Goal: Task Accomplishment & Management: Complete application form

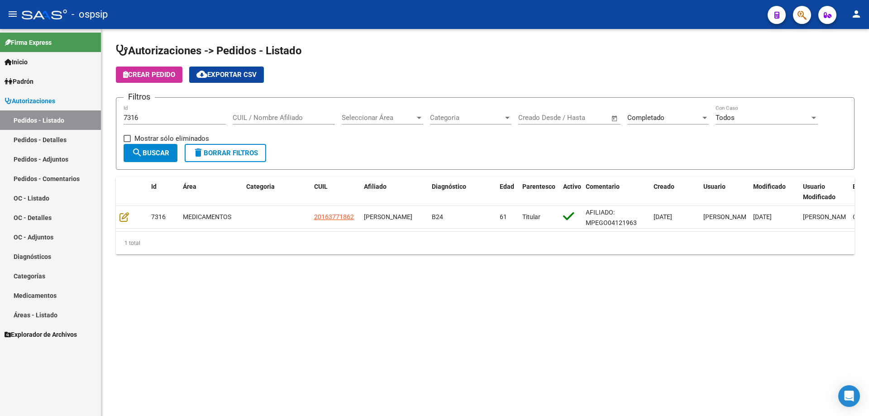
drag, startPoint x: 142, startPoint y: 112, endPoint x: 76, endPoint y: 118, distance: 66.3
click at [76, 118] on mat-sidenav-container "Firma Express Inicio Calendario SSS Instructivos Contacto OS Padrón Afiliados E…" at bounding box center [434, 222] width 869 height 387
drag, startPoint x: 153, startPoint y: 117, endPoint x: 148, endPoint y: 117, distance: 4.5
click at [148, 117] on input "Id" at bounding box center [175, 118] width 102 height 8
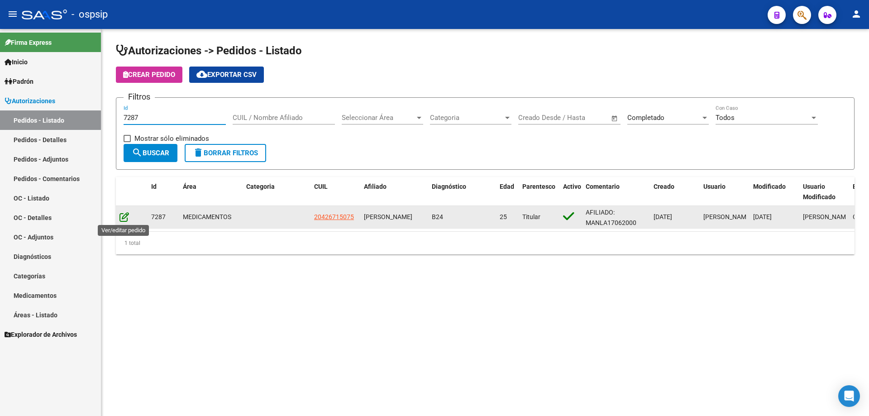
type input "7287"
click at [124, 216] on icon at bounding box center [124, 217] width 10 height 10
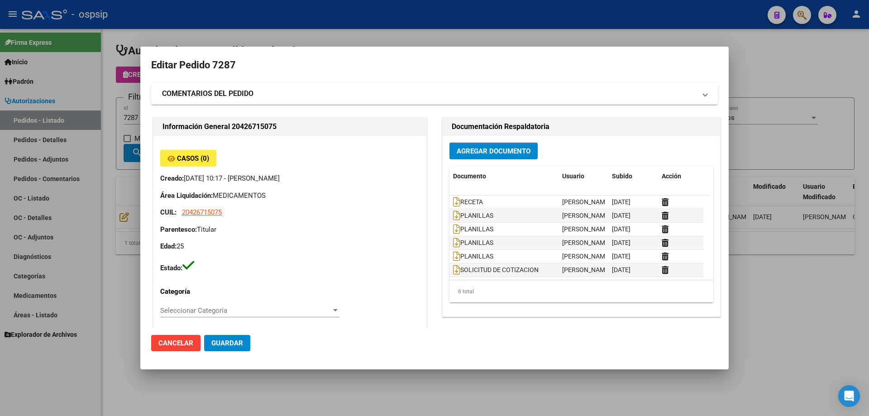
type input "[GEOGRAPHIC_DATA], [GEOGRAPHIC_DATA][PERSON_NAME], [GEOGRAPHIC_DATA] 4230"
click at [499, 151] on span "Agregar Documento" at bounding box center [494, 151] width 74 height 8
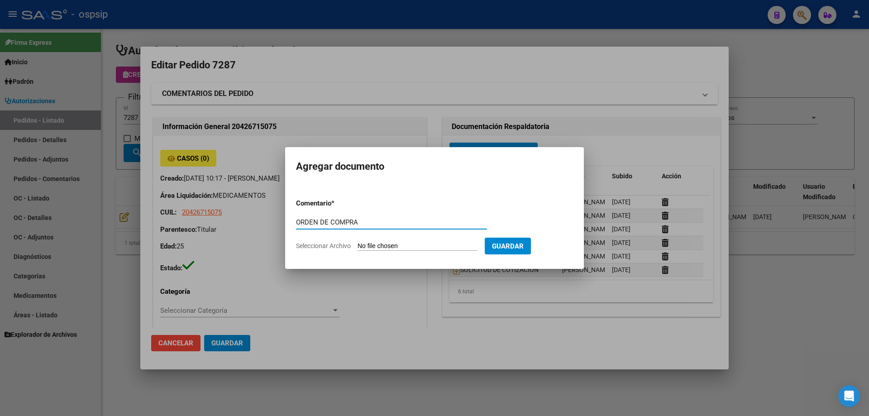
drag, startPoint x: 374, startPoint y: 220, endPoint x: 231, endPoint y: 221, distance: 143.5
click at [231, 221] on div "Editar Pedido 7287 COMENTARIOS DEL PEDIDO Escriba su comentario aquí. Enviar co…" at bounding box center [434, 208] width 869 height 416
type input "ORDEN DE COMPRA"
type input "C:\fakepath\NEOSALUD OC 7287.pdf"
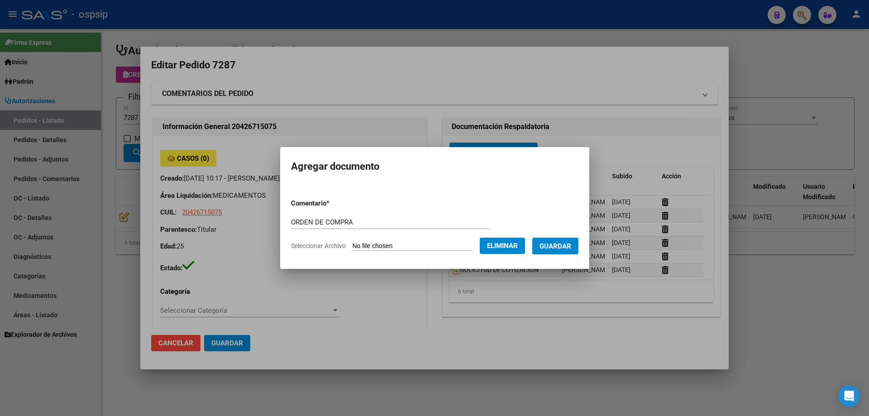
click at [560, 245] on span "Guardar" at bounding box center [555, 246] width 32 height 8
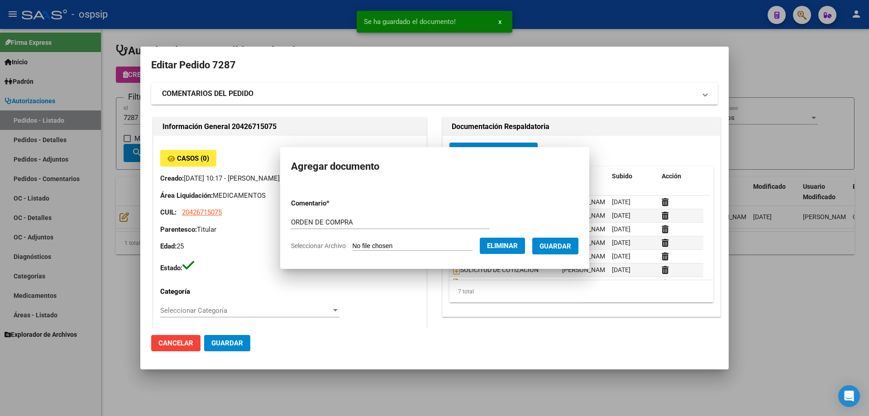
click at [95, 89] on div at bounding box center [434, 208] width 869 height 416
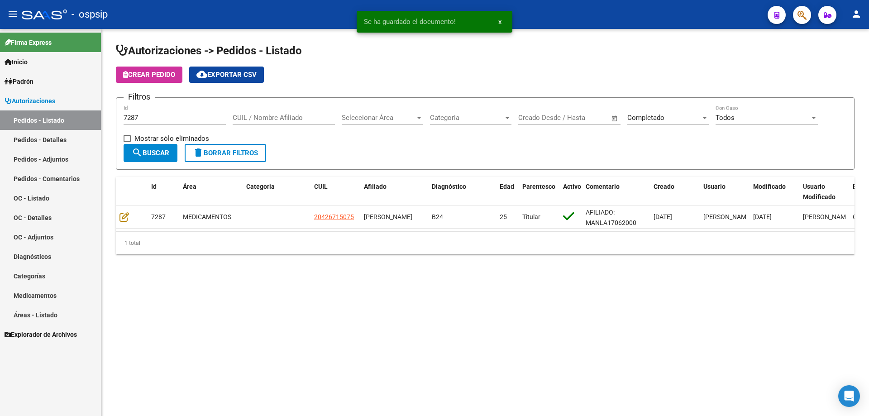
click at [144, 114] on input "7287" at bounding box center [175, 118] width 102 height 8
type input "7289"
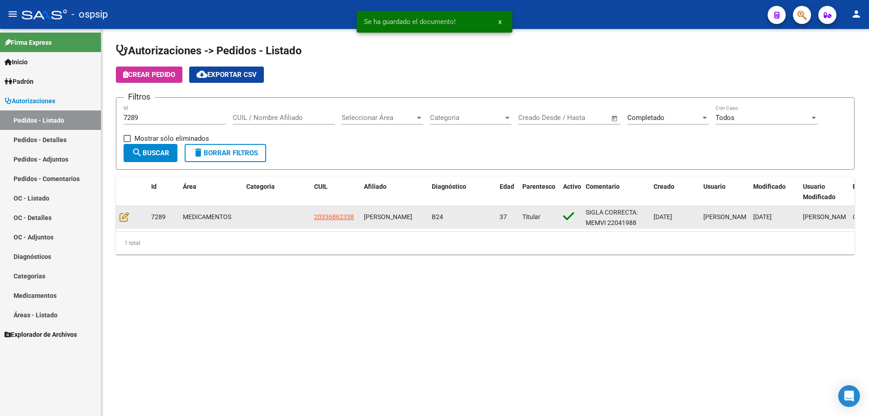
click at [128, 210] on datatable-body-cell at bounding box center [132, 217] width 32 height 22
click at [125, 218] on icon at bounding box center [124, 217] width 10 height 10
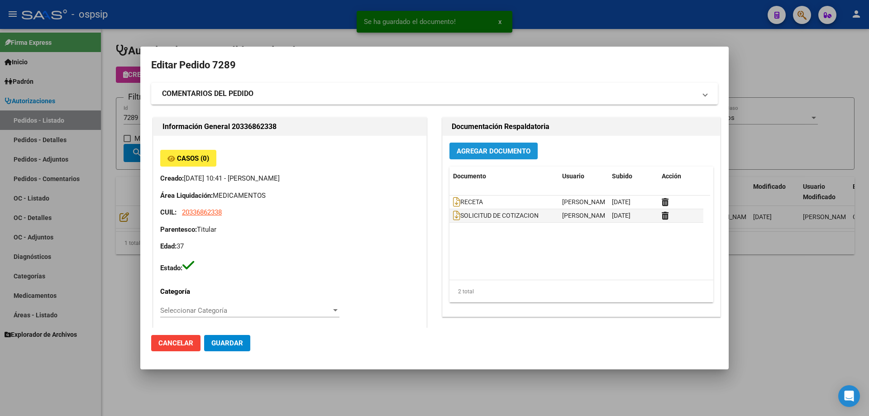
click at [505, 148] on span "Agregar Documento" at bounding box center [494, 151] width 74 height 8
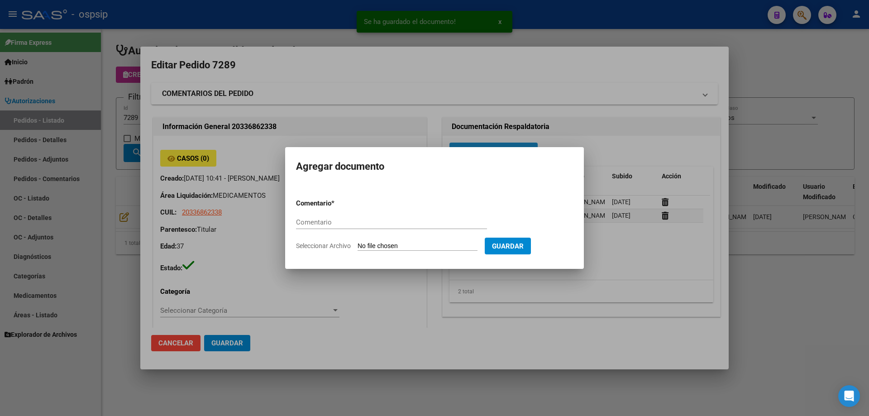
type input "Santa Fe, ROSARIO, [PERSON_NAME] 194"
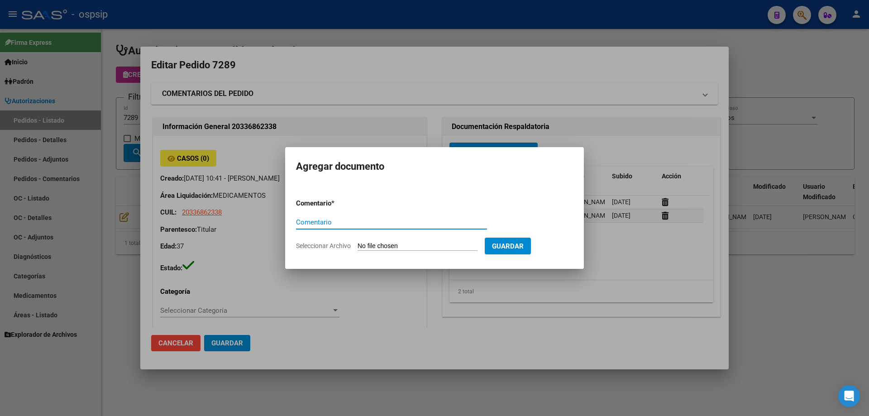
paste input "ORDEN DE COMPRA"
type input "ORDEN DE COMPRA"
type input "C:\fakepath\NEOSALUD OC 7289.pdf"
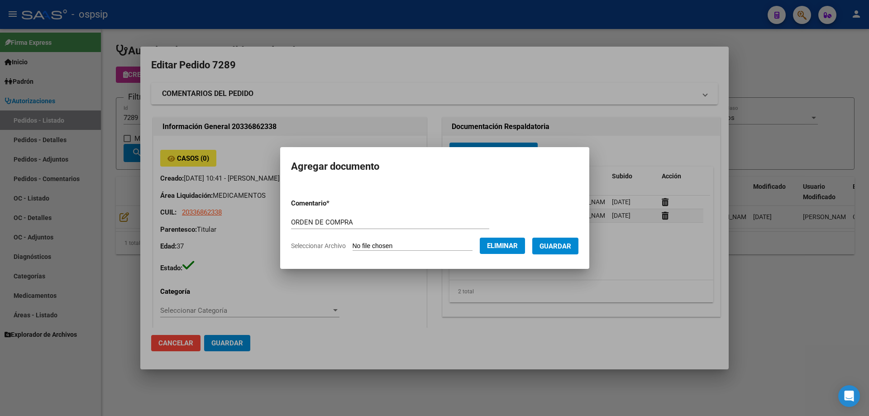
click at [569, 256] on form "Comentario * ORDEN DE COMPRA Comentario Seleccionar Archivo Eliminar Guardar" at bounding box center [434, 224] width 287 height 66
click at [571, 248] on span "Guardar" at bounding box center [555, 246] width 32 height 8
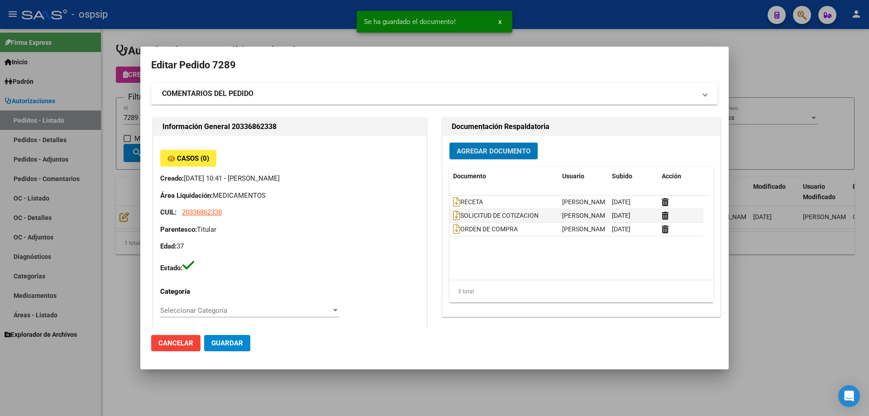
drag, startPoint x: 115, startPoint y: 118, endPoint x: 145, endPoint y: 119, distance: 29.4
click at [117, 118] on div at bounding box center [434, 208] width 869 height 416
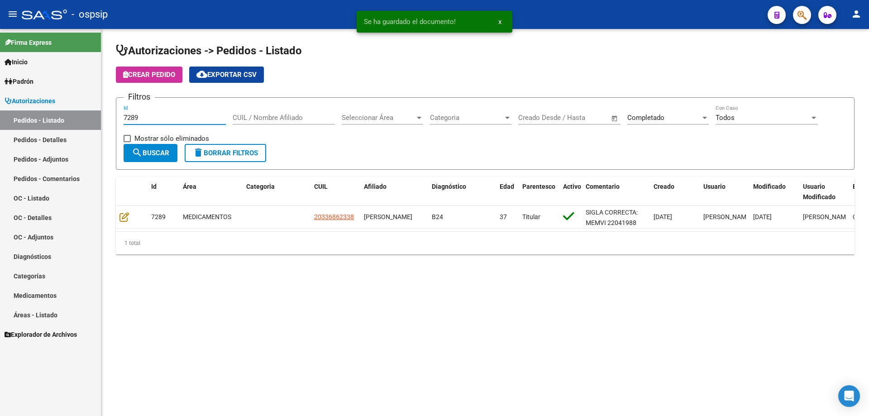
click at [147, 119] on input "7289" at bounding box center [175, 118] width 102 height 8
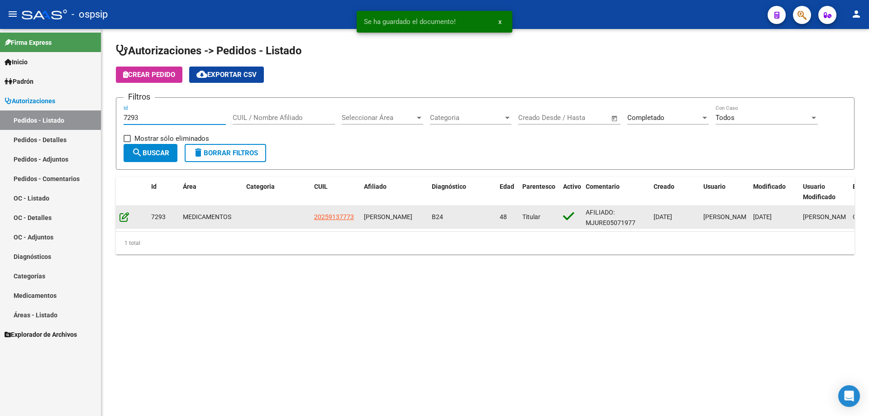
type input "7293"
click at [127, 216] on icon at bounding box center [124, 217] width 10 height 10
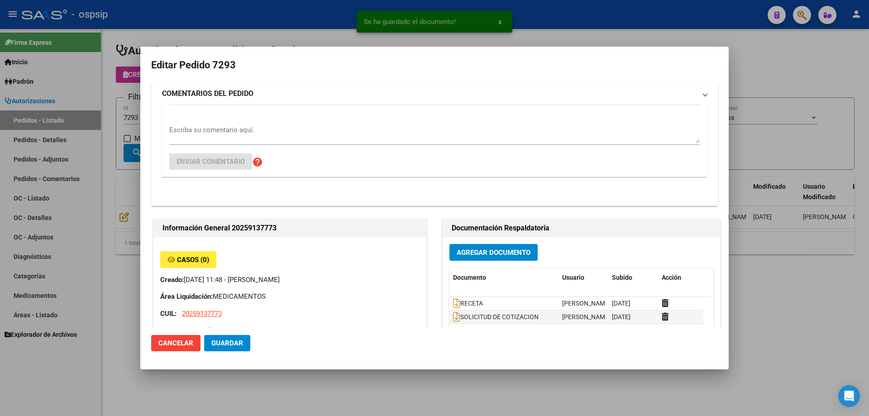
type input "[GEOGRAPHIC_DATA], [GEOGRAPHIC_DATA][PERSON_NAME], [GEOGRAPHIC_DATA] 949"
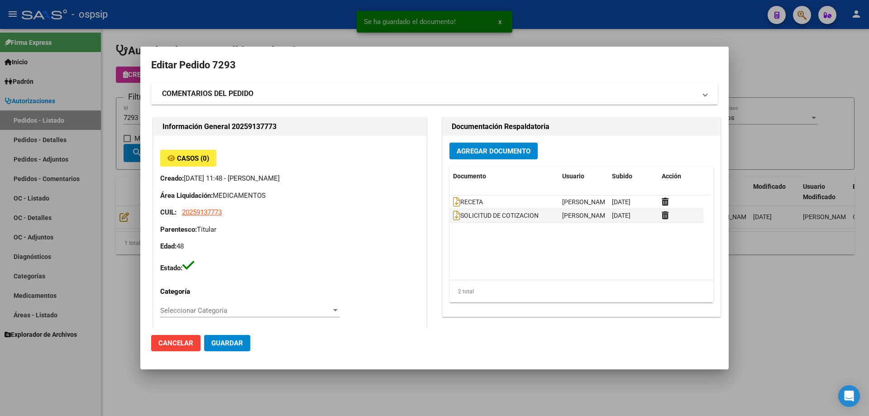
click at [498, 153] on span "Agregar Documento" at bounding box center [494, 151] width 74 height 8
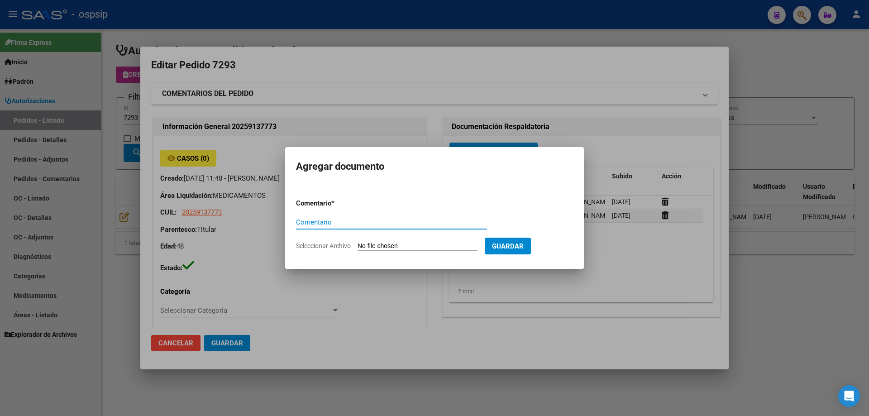
paste input "ORDEN DE COMPRA"
type input "ORDEN DE COMPRA"
type input "C:\fakepath\NEOSALUD OC 7293.pdf"
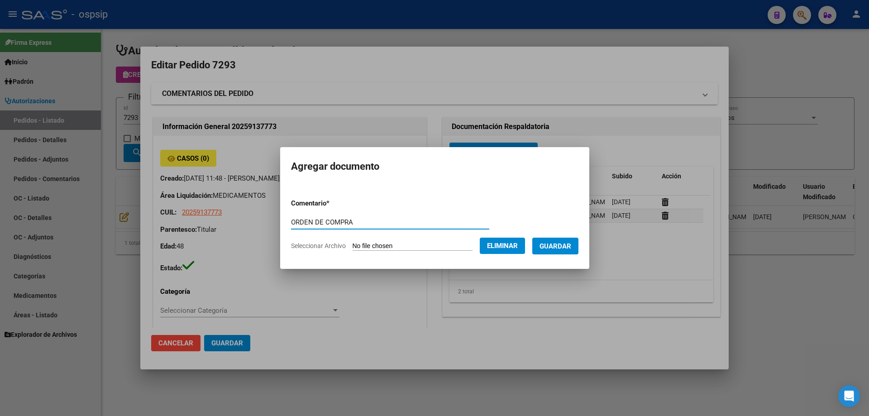
click at [568, 256] on form "Comentario * ORDEN DE COMPRA Comentario Seleccionar Archivo Eliminar Guardar" at bounding box center [434, 224] width 287 height 66
click at [571, 246] on span "Guardar" at bounding box center [555, 246] width 32 height 8
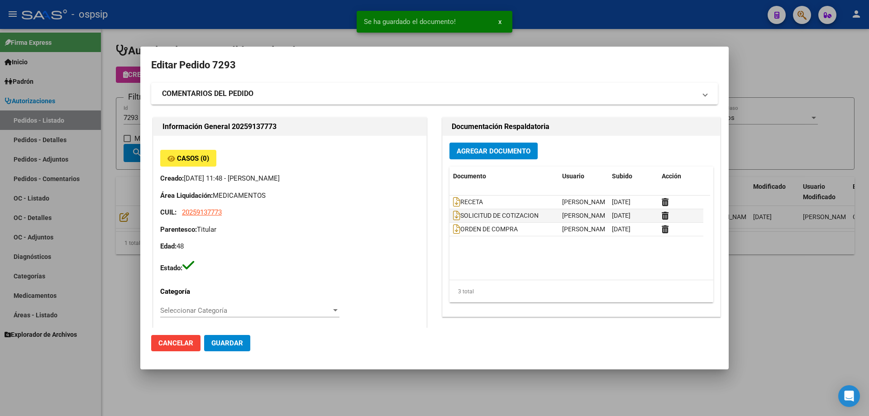
click at [118, 110] on div at bounding box center [434, 208] width 869 height 416
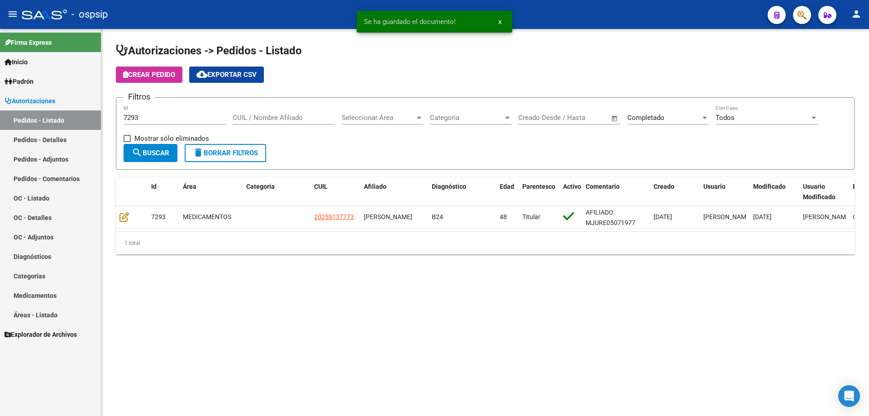
click at [139, 114] on input "7293" at bounding box center [175, 118] width 102 height 8
type input "7295"
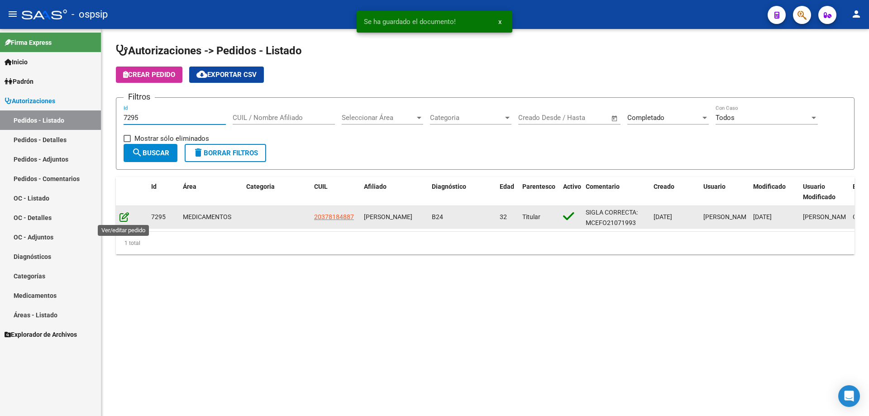
click at [126, 218] on icon at bounding box center [124, 217] width 10 height 10
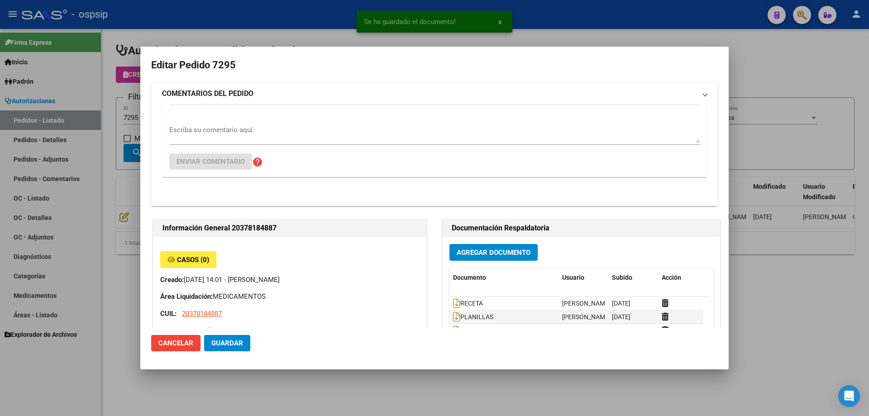
click at [509, 248] on span "Agregar Documento" at bounding box center [494, 252] width 74 height 8
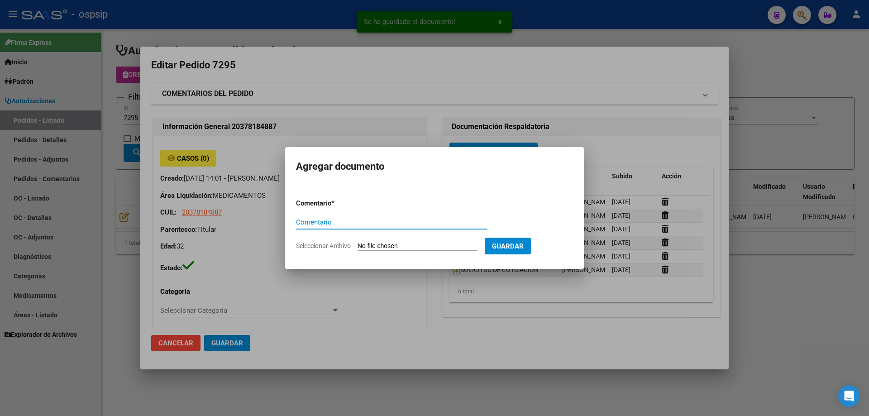
paste input "ORDEN DE COMPRA"
type input "ORDEN DE COMPRA"
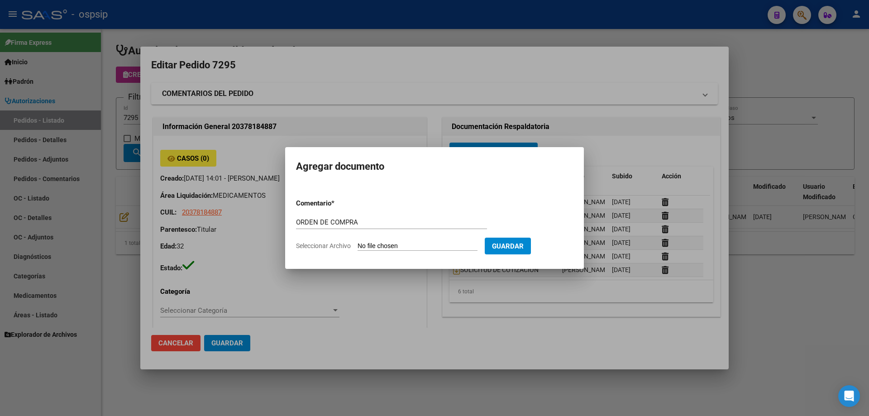
type input "C:\fakepath\NEOSALUD OC 7295.pdf"
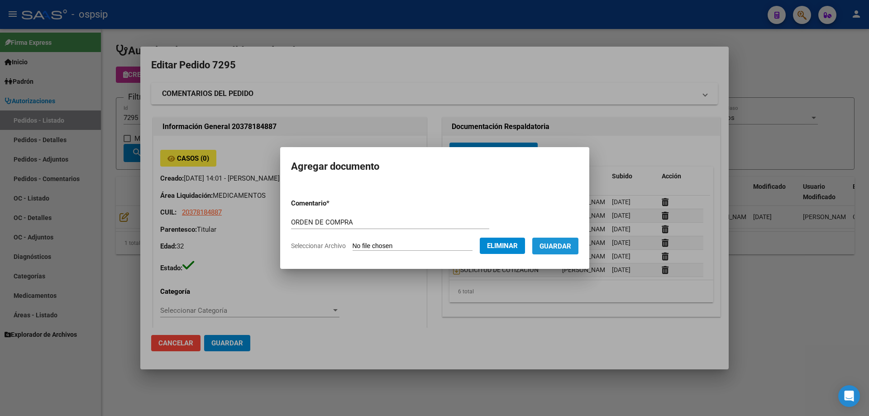
click at [571, 244] on span "Guardar" at bounding box center [555, 246] width 32 height 8
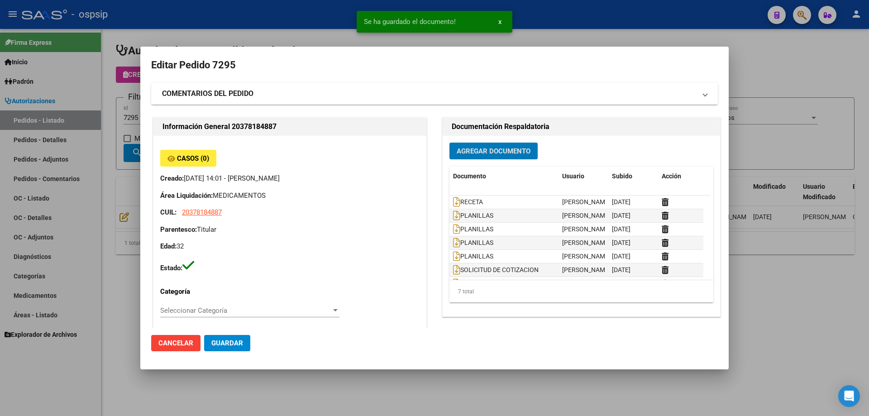
drag, startPoint x: 133, startPoint y: 101, endPoint x: 144, endPoint y: 117, distance: 19.5
click at [133, 101] on div at bounding box center [434, 208] width 869 height 416
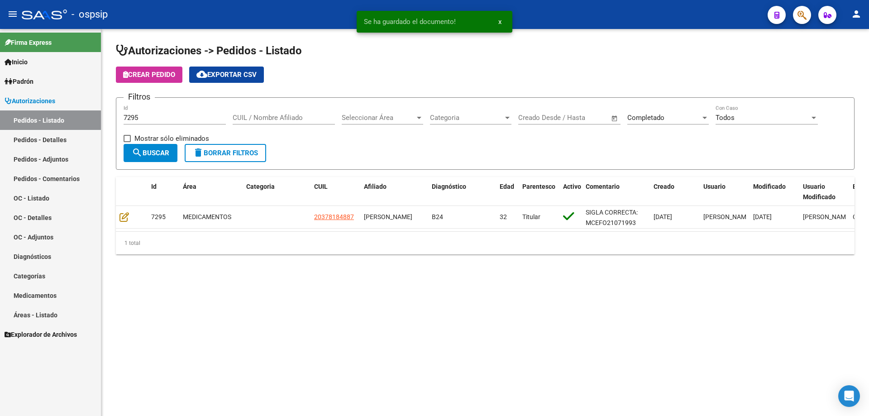
click at [145, 117] on input "7295" at bounding box center [175, 118] width 102 height 8
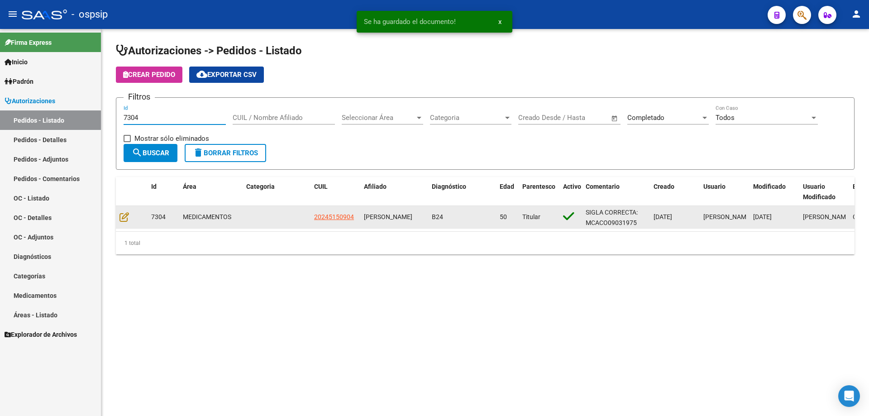
type input "7304"
click at [118, 218] on datatable-body-cell at bounding box center [132, 217] width 32 height 22
click at [118, 214] on datatable-body-cell at bounding box center [132, 217] width 32 height 22
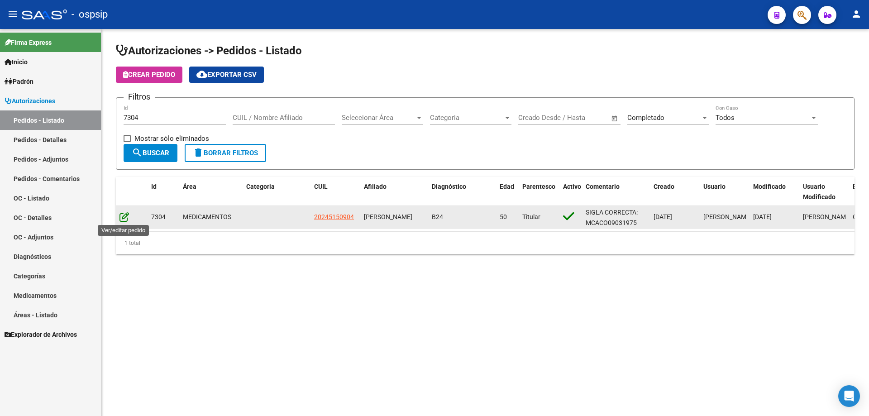
click at [129, 213] on icon at bounding box center [124, 217] width 10 height 10
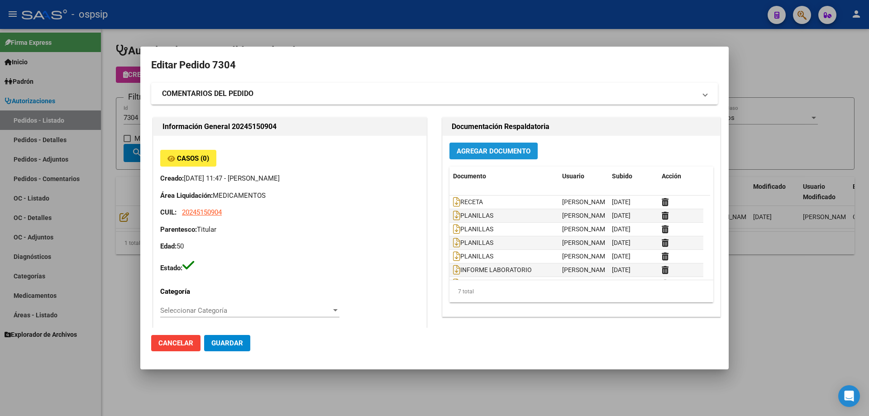
type input "[GEOGRAPHIC_DATA], [GEOGRAPHIC_DATA][PERSON_NAME] [PERSON_NAME] 4604"
click at [460, 157] on button "Agregar Documento" at bounding box center [493, 151] width 88 height 17
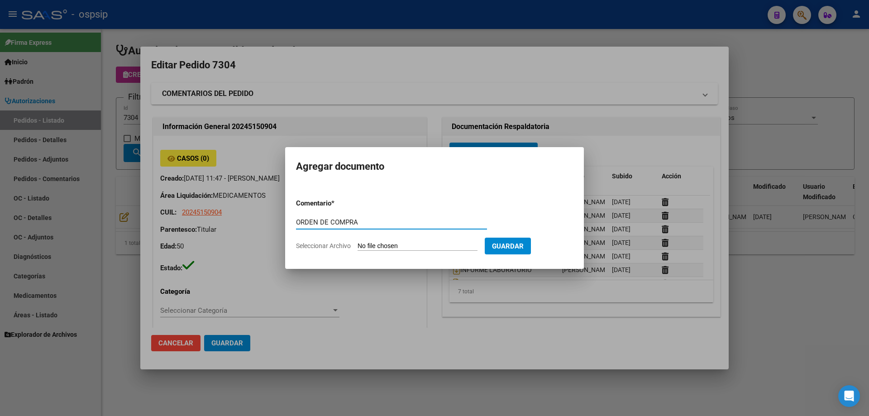
type input "ORDEN DE COMPRA"
type input "C:\fakepath\NEOSALUD OC 7304.pdf"
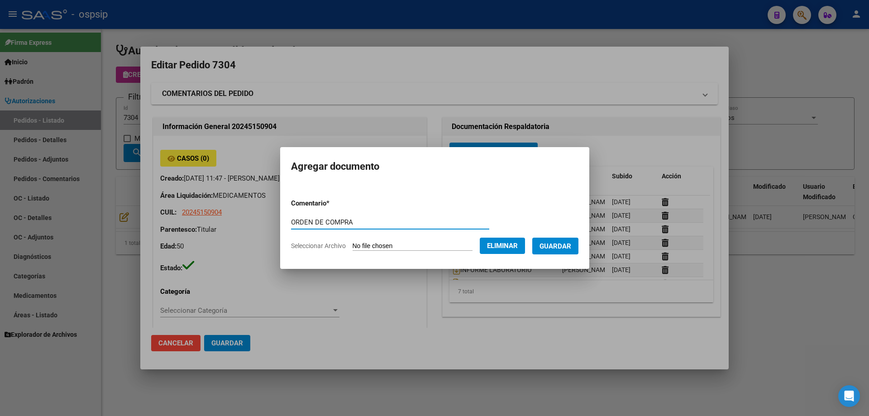
click at [565, 243] on span "Guardar" at bounding box center [555, 246] width 32 height 8
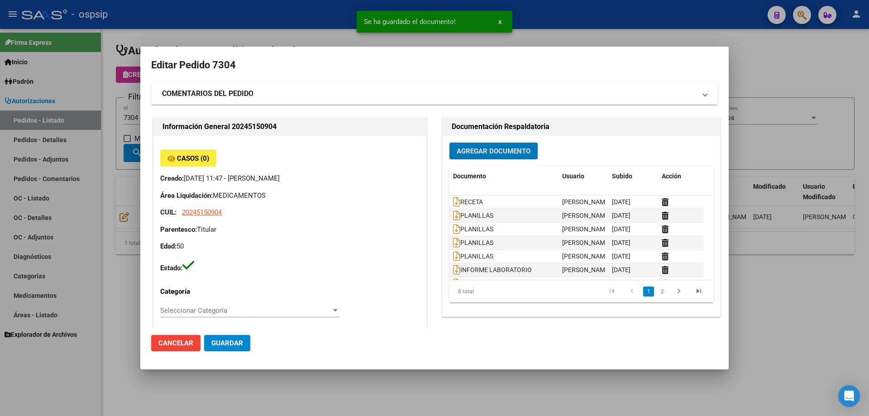
click at [110, 93] on div at bounding box center [434, 208] width 869 height 416
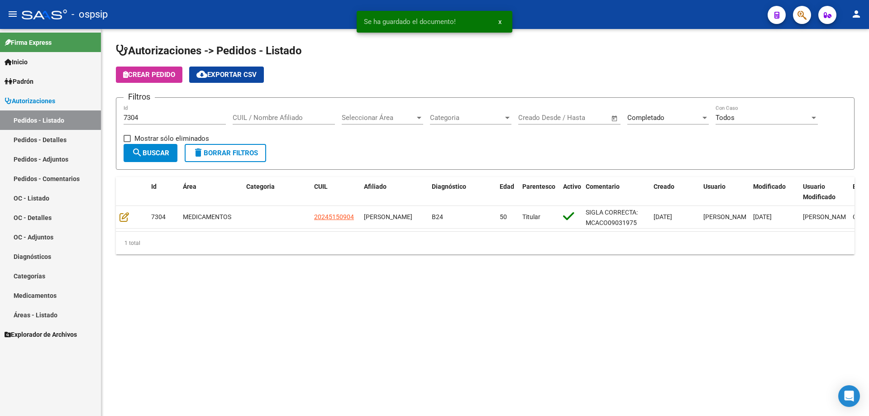
click at [146, 121] on input "7304" at bounding box center [175, 118] width 102 height 8
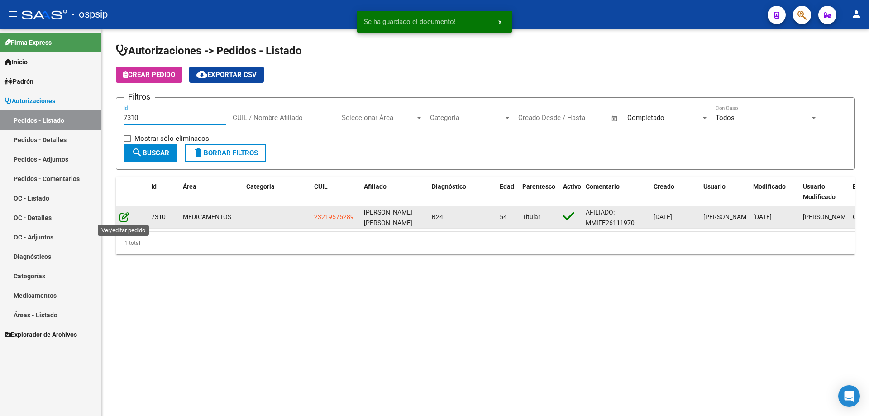
type input "7310"
click at [124, 218] on icon at bounding box center [124, 217] width 10 height 10
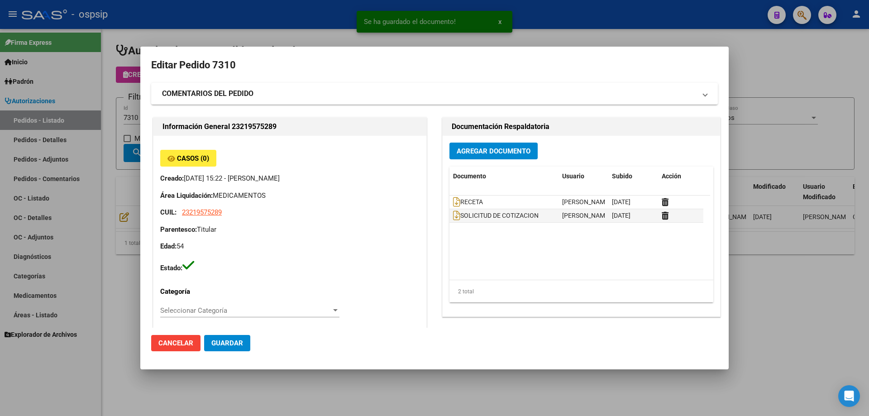
type input "Capital Federal, CABA, PJE [PERSON_NAME] 557"
click at [469, 150] on span "Agregar Documento" at bounding box center [494, 151] width 74 height 8
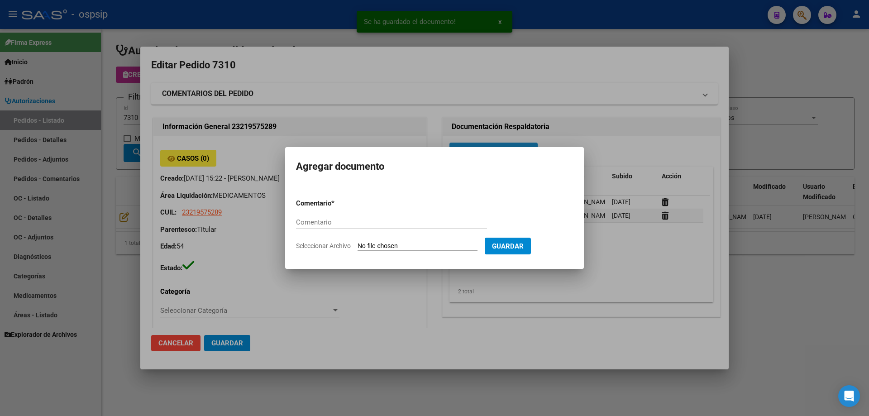
paste input "ORDEN DE COMPRA"
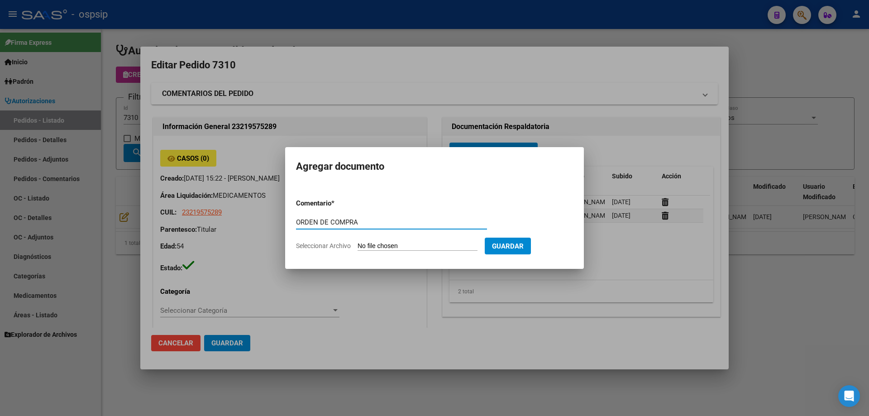
type input "ORDEN DE COMPRA"
type input "C:\fakepath\NEOSALUD OC 7310.pdf"
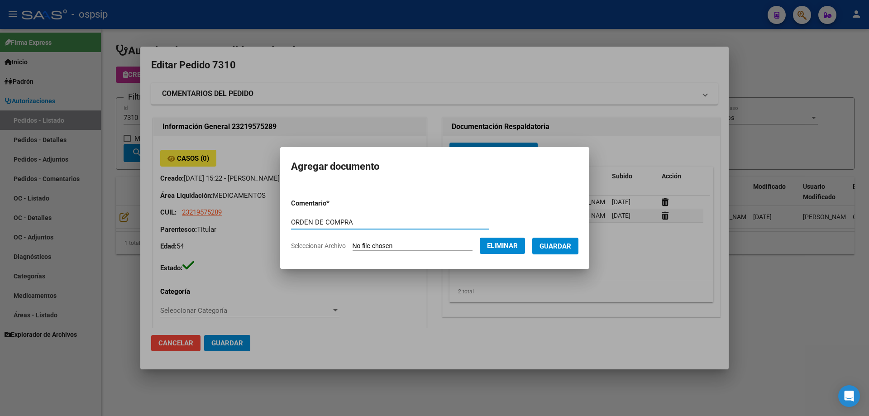
click at [557, 241] on button "Guardar" at bounding box center [555, 246] width 46 height 17
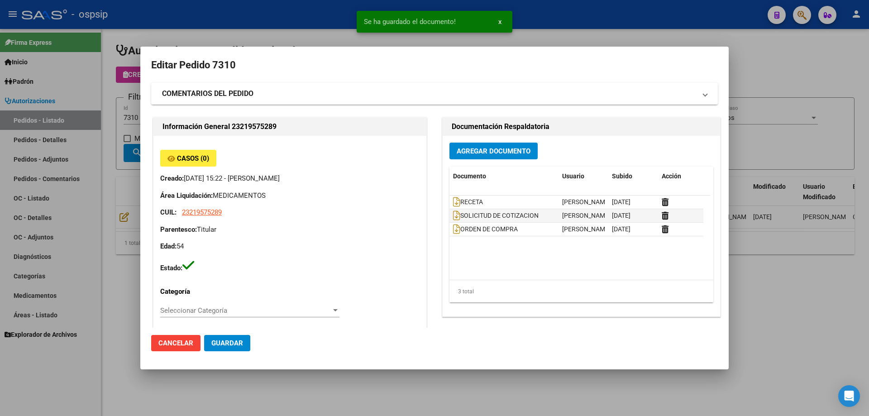
click at [133, 106] on div at bounding box center [434, 208] width 869 height 416
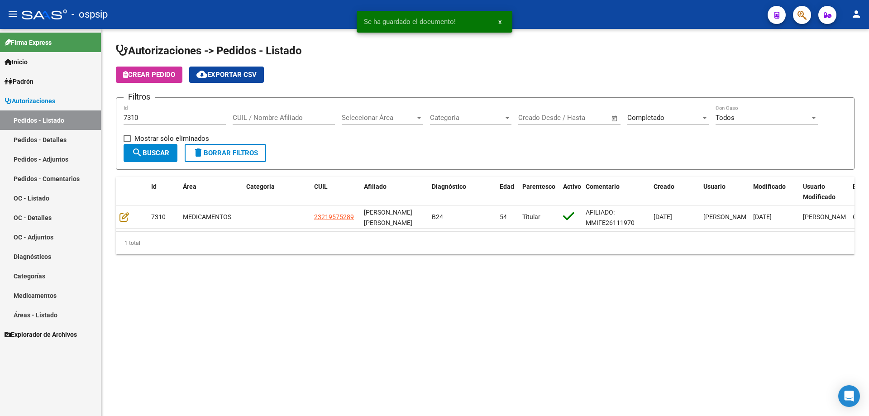
click at [143, 116] on input "7310" at bounding box center [175, 118] width 102 height 8
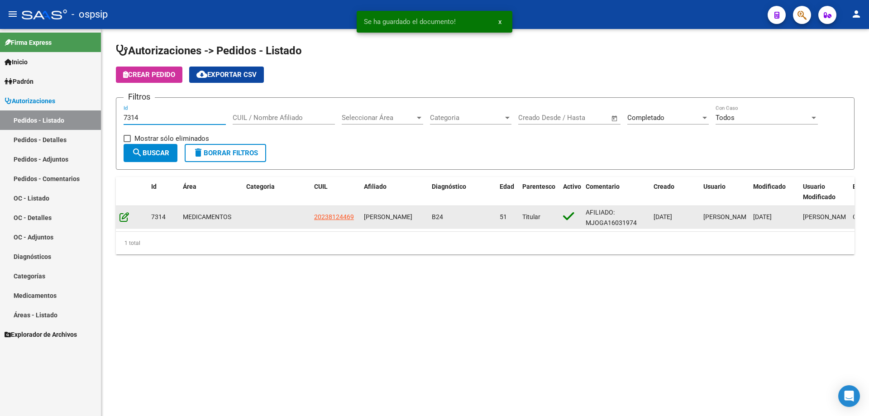
type input "7314"
click at [124, 219] on icon at bounding box center [124, 217] width 10 height 10
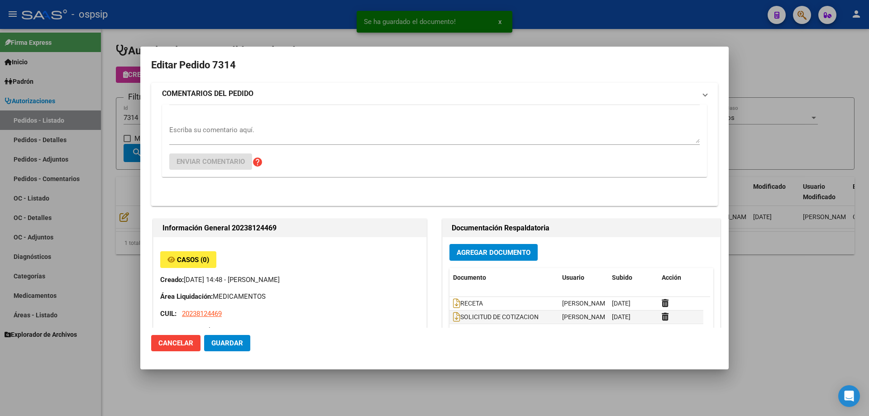
type input "[GEOGRAPHIC_DATA], LLAVALLOL, [PERSON_NAME] 612"
click at [477, 244] on button "Agregar Documento" at bounding box center [493, 252] width 88 height 17
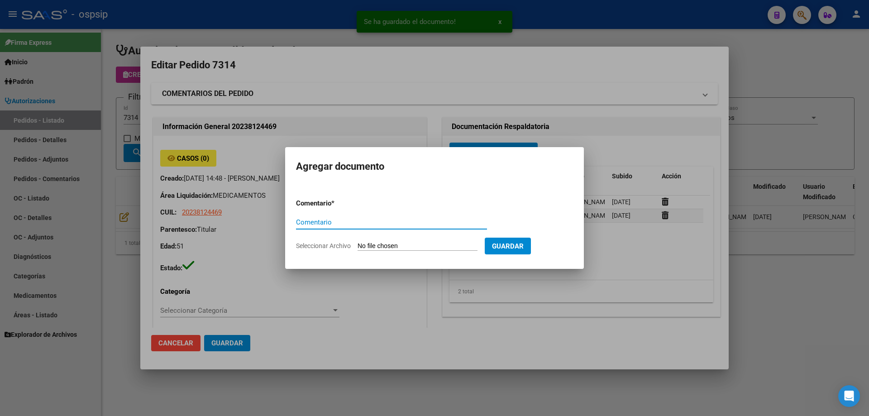
paste input "ORDEN DE COMPRA"
type input "ORDEN DE COMPRA"
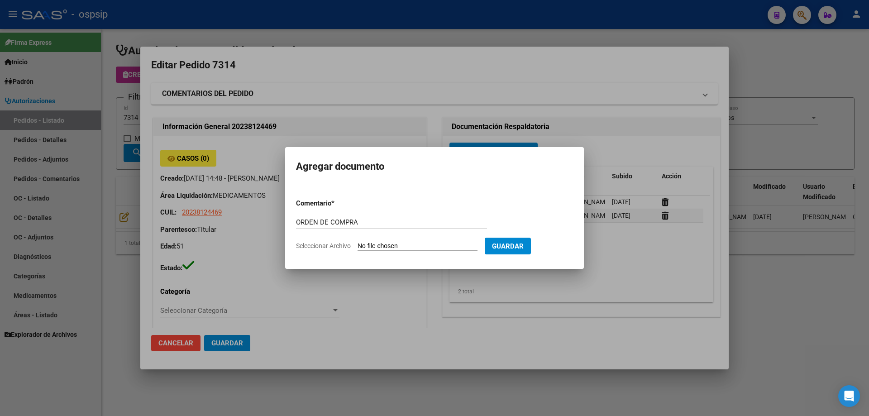
type input "C:\fakepath\NEOSALUD OC 7314.pdf"
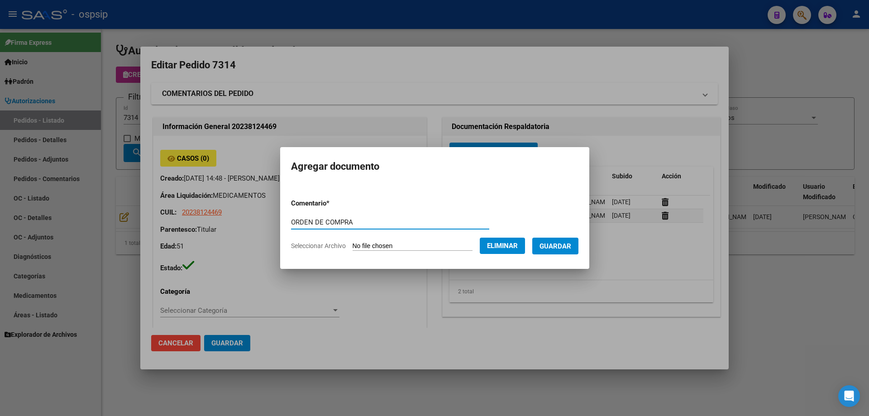
click at [558, 251] on button "Guardar" at bounding box center [555, 246] width 46 height 17
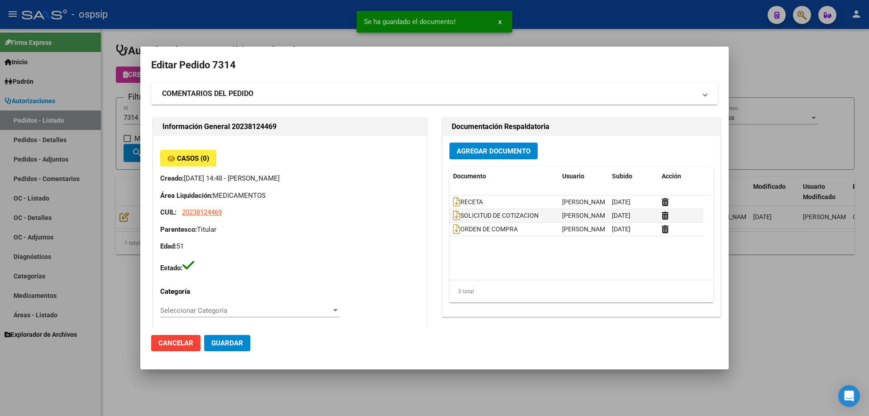
drag, startPoint x: 129, startPoint y: 125, endPoint x: 157, endPoint y: 119, distance: 28.3
click at [133, 124] on div at bounding box center [434, 208] width 869 height 416
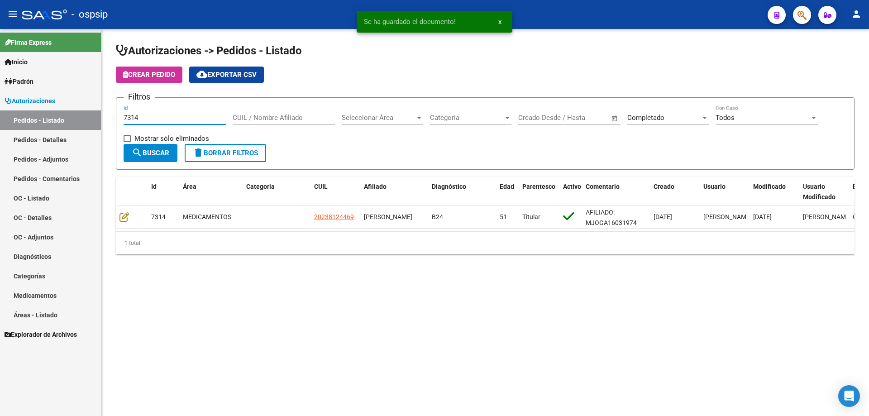
click at [158, 119] on input "7314" at bounding box center [175, 118] width 102 height 8
type input "7315"
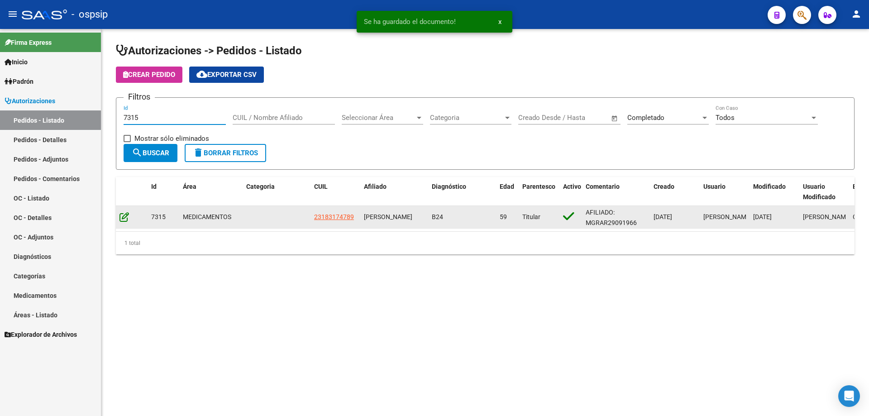
click at [123, 219] on icon at bounding box center [124, 217] width 10 height 10
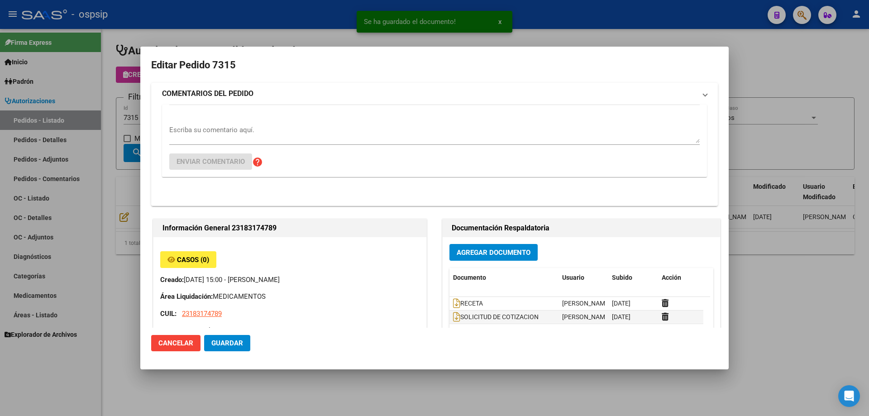
click at [510, 248] on span "Agregar Documento" at bounding box center [494, 252] width 74 height 8
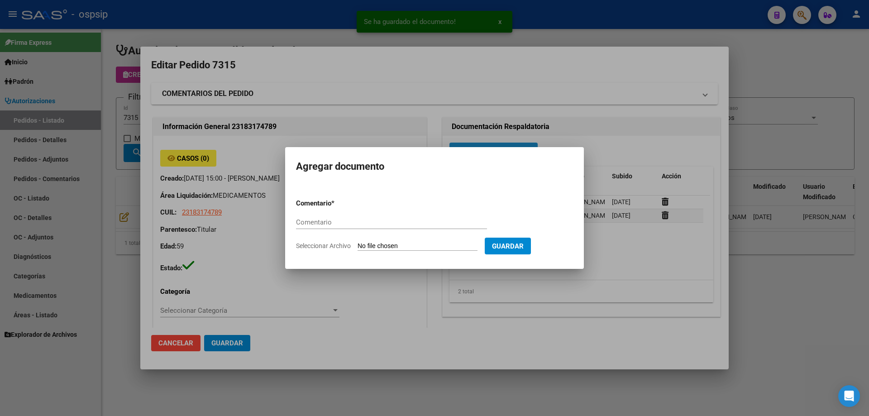
type input "[STREET_ADDRESS]"
paste input "ORDEN DE COMPRA"
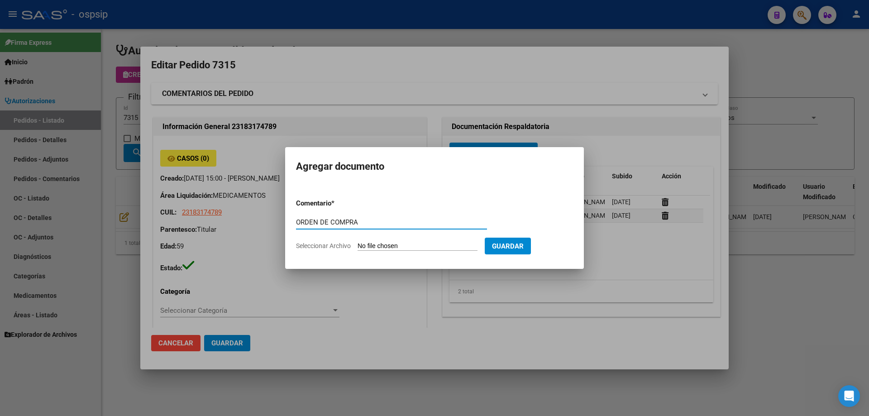
type input "ORDEN DE COMPRA"
type input "C:\fakepath\NEOSALUD OC 7315.pdf"
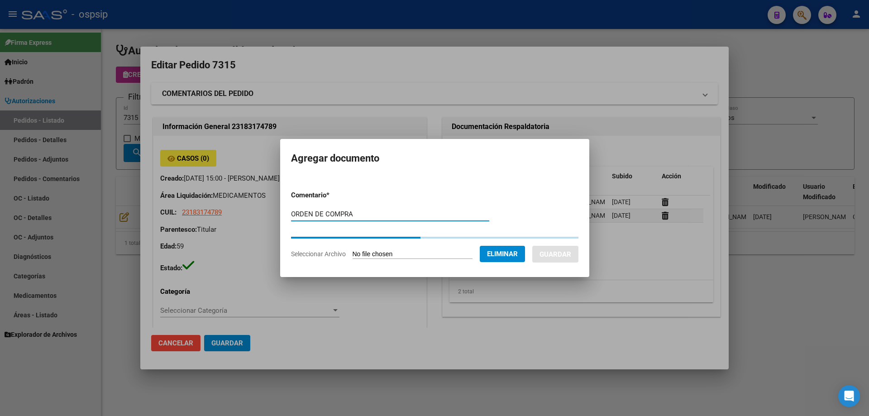
click at [554, 253] on button "Guardar" at bounding box center [555, 254] width 46 height 17
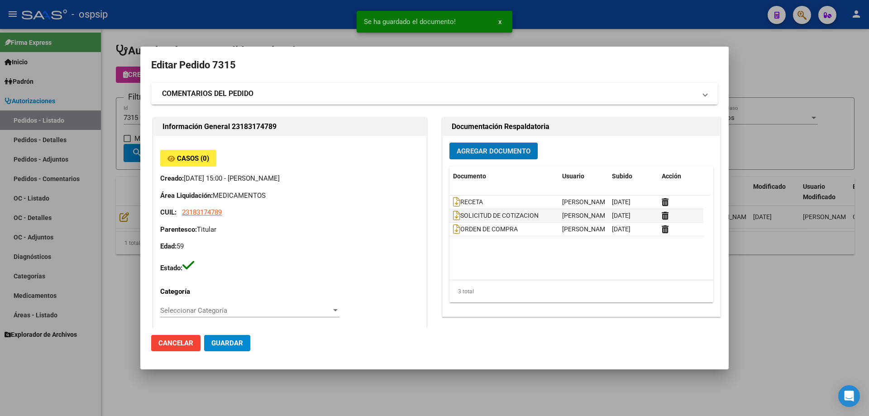
click at [134, 121] on div at bounding box center [434, 208] width 869 height 416
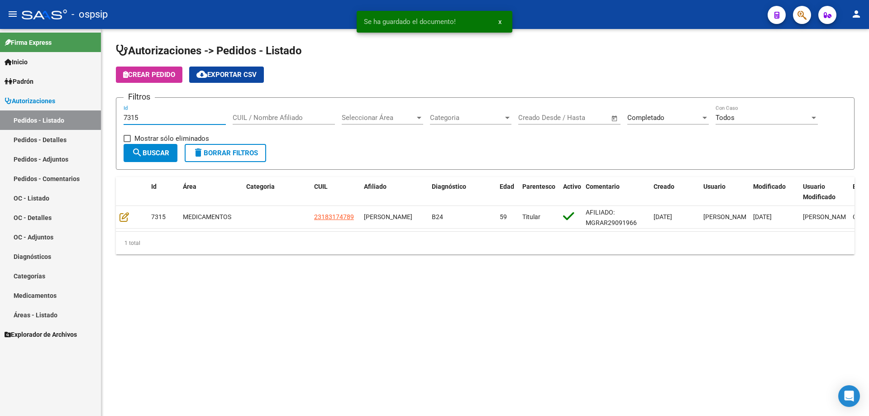
click at [143, 118] on input "7315" at bounding box center [175, 118] width 102 height 8
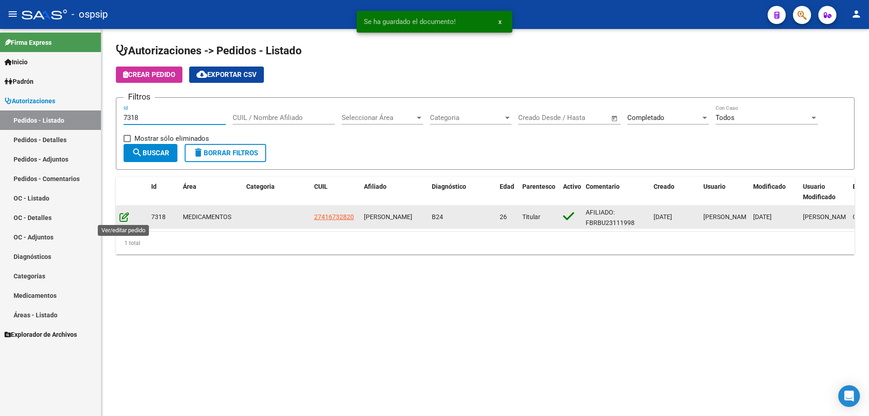
type input "7318"
click at [124, 214] on icon at bounding box center [124, 217] width 10 height 10
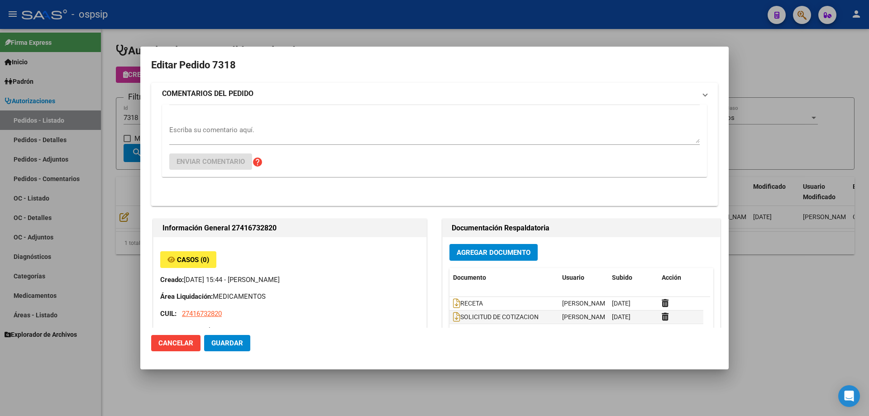
type input "[GEOGRAPHIC_DATA], VIRREY [PERSON_NAME] 5580, Departamento: CAS"
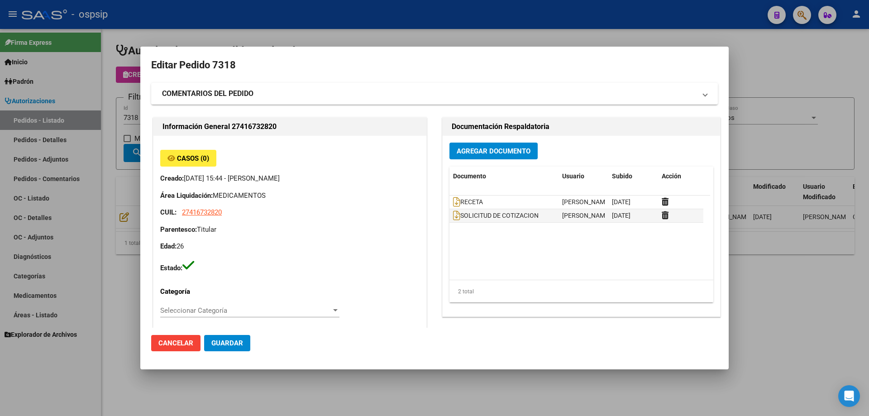
click at [515, 152] on span "Agregar Documento" at bounding box center [494, 151] width 74 height 8
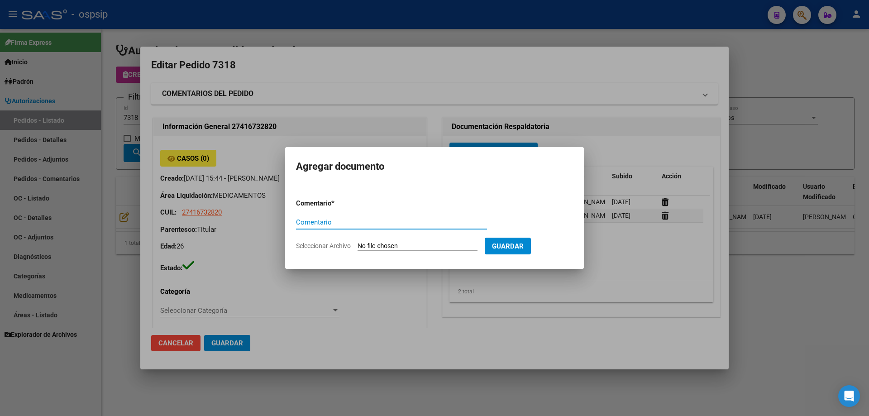
paste input "ORDEN DE COMPRA"
type input "ORDEN DE COMPRA"
type input "C:\fakepath\NEOSALUD OC 7318.pdf"
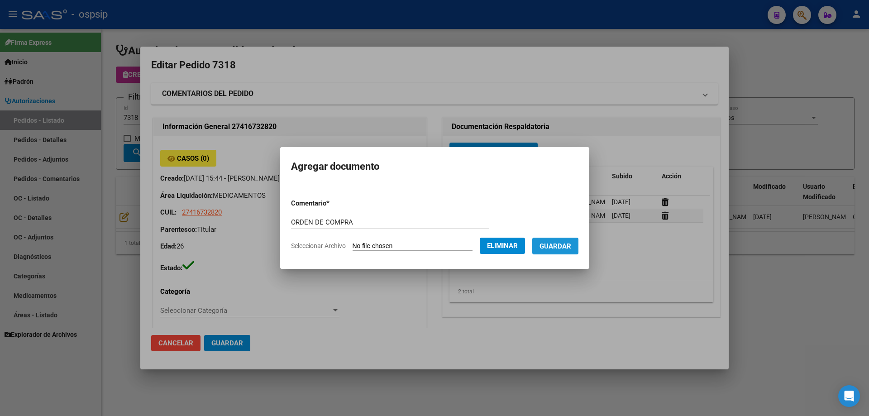
click at [555, 249] on span "Guardar" at bounding box center [555, 246] width 32 height 8
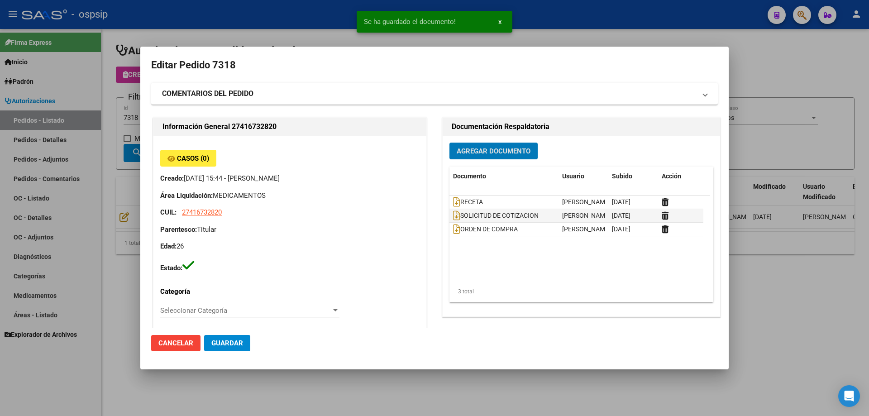
drag, startPoint x: 129, startPoint y: 67, endPoint x: 140, endPoint y: 98, distance: 33.6
click at [133, 74] on div at bounding box center [434, 208] width 869 height 416
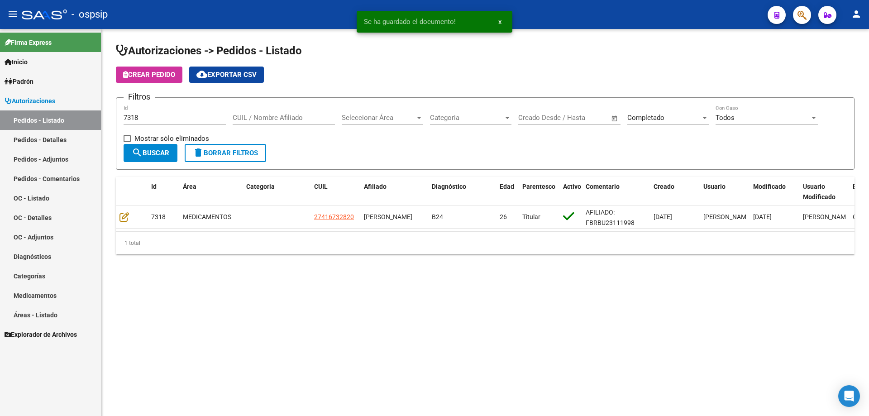
click at [148, 117] on input "7318" at bounding box center [175, 118] width 102 height 8
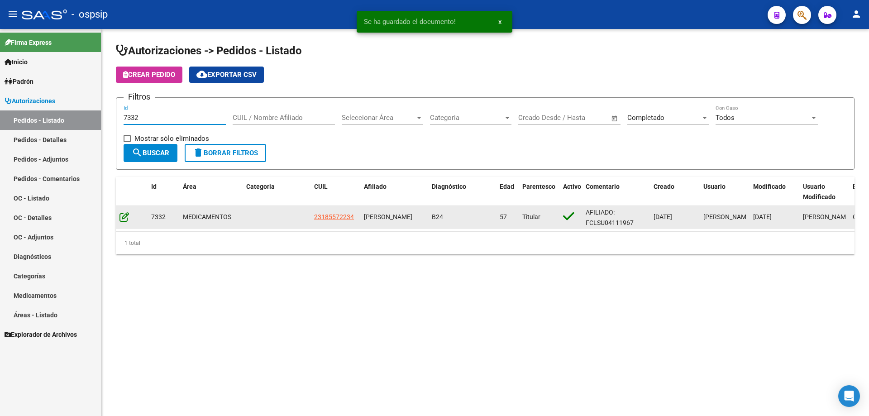
type input "7332"
click at [120, 219] on icon at bounding box center [124, 217] width 10 height 10
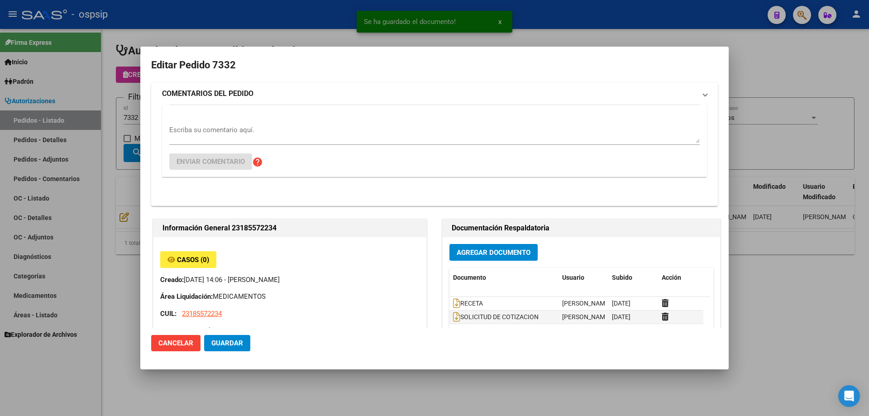
type input "[GEOGRAPHIC_DATA], [GEOGRAPHIC_DATA], 148 E 16 Y 17 1660"
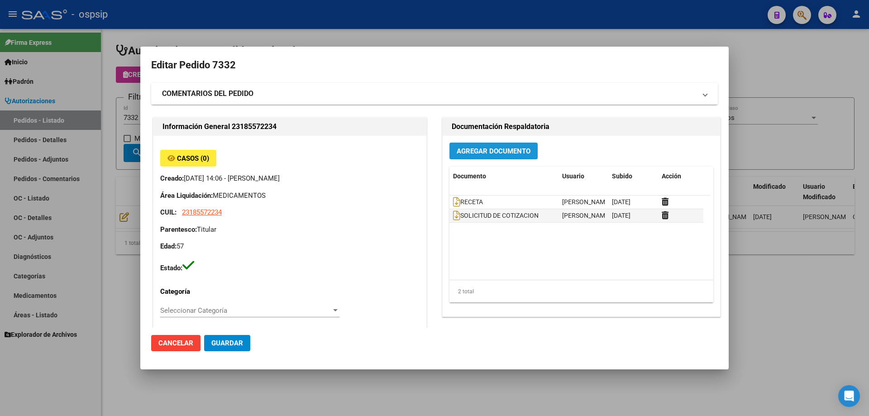
click at [523, 158] on button "Agregar Documento" at bounding box center [493, 151] width 88 height 17
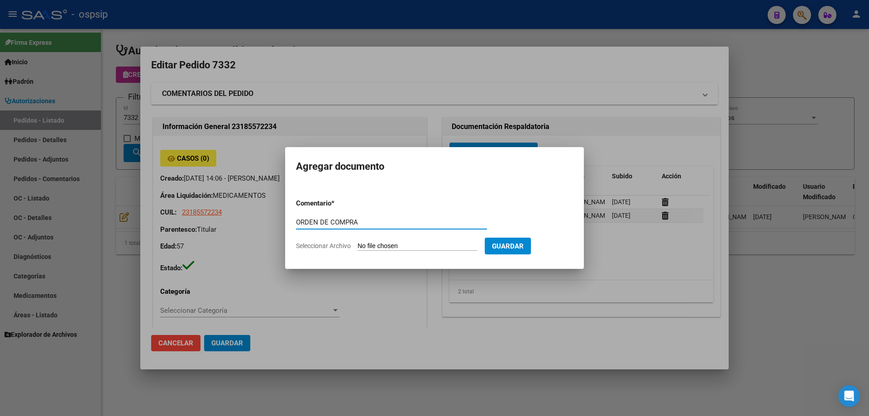
type input "ORDEN DE COMPRA"
type input "C:\fakepath\NEOSALUD OC 7332.pdf"
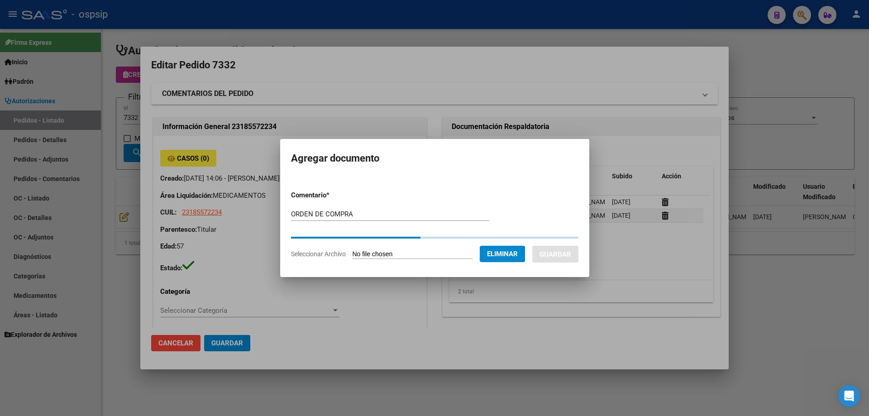
click at [555, 248] on button "Guardar" at bounding box center [555, 254] width 46 height 17
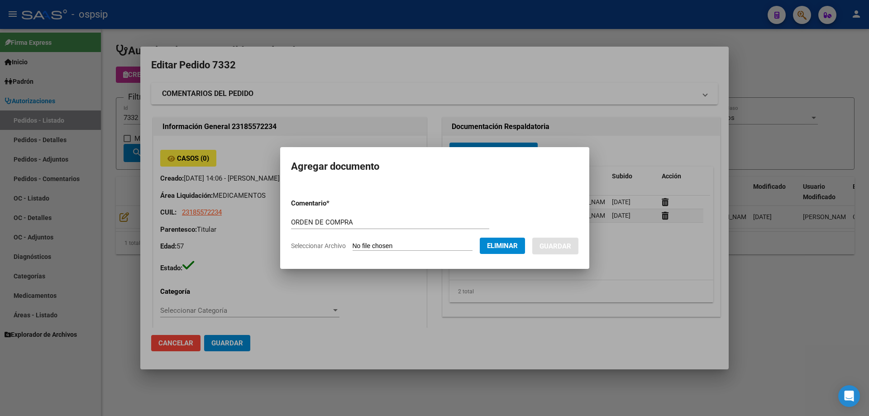
click at [555, 248] on span "Guardar" at bounding box center [555, 246] width 32 height 8
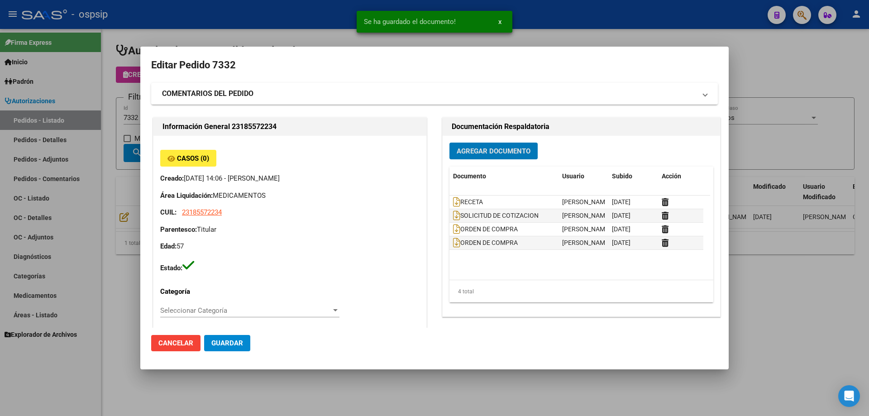
click at [132, 120] on div at bounding box center [434, 208] width 869 height 416
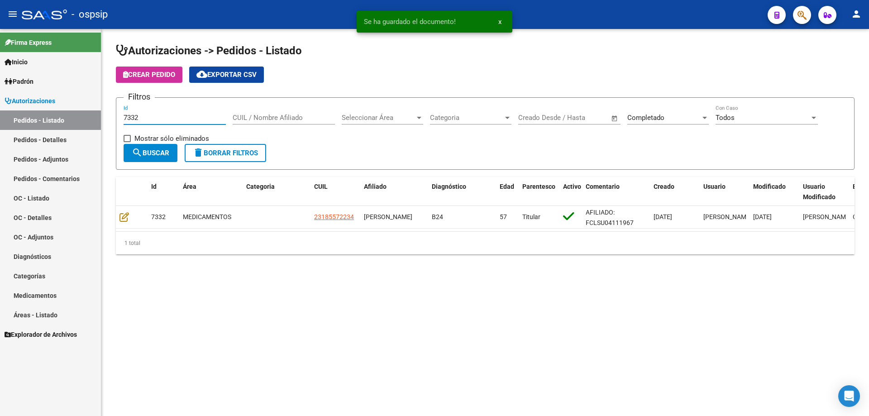
click at [147, 115] on input "7332" at bounding box center [175, 118] width 102 height 8
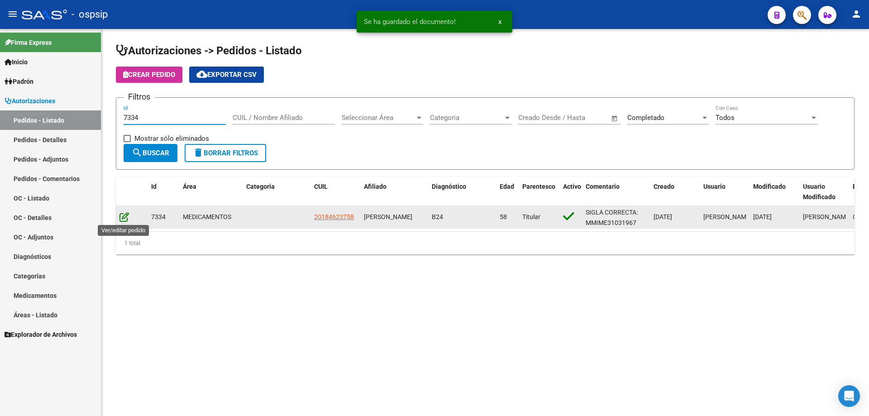
type input "7334"
click at [125, 217] on icon at bounding box center [124, 217] width 10 height 10
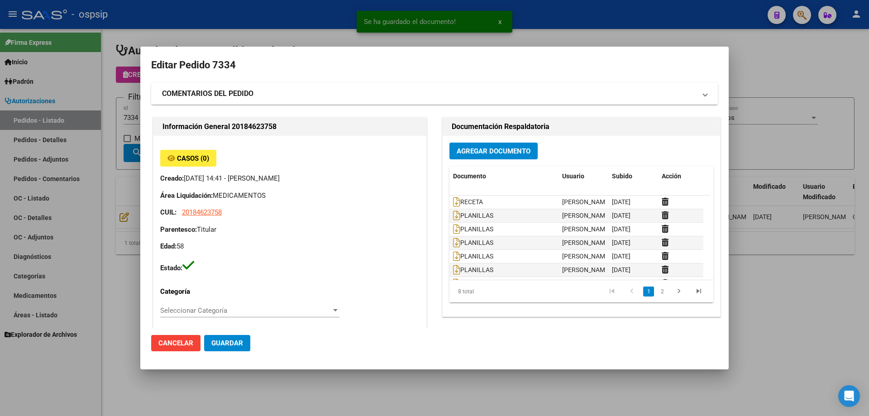
type input "[GEOGRAPHIC_DATA], LOS POLVORINES, CABILDO 3880"
click at [506, 150] on span "Agregar Documento" at bounding box center [494, 151] width 74 height 8
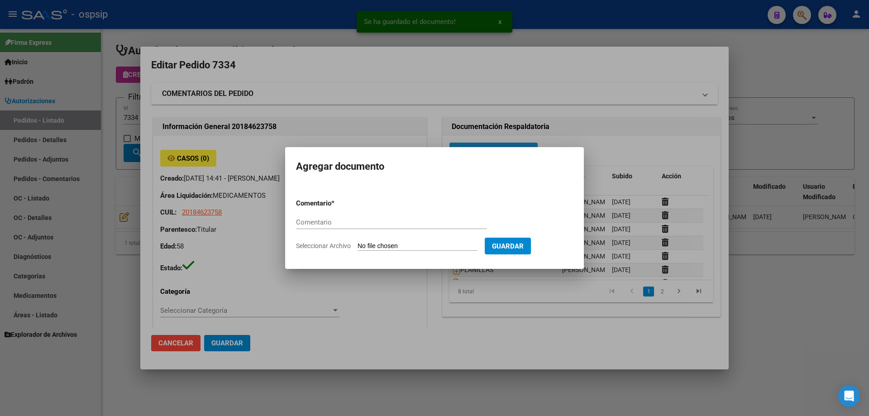
paste input "ORDEN DE COMPRA"
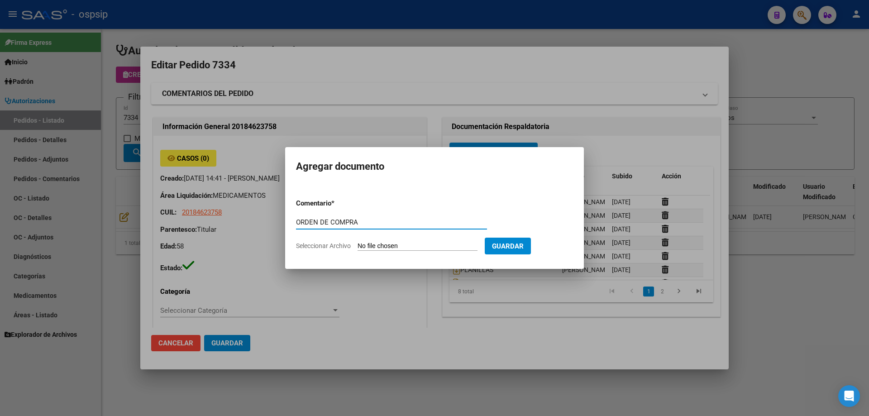
type input "ORDEN DE COMPRA"
type input "C:\fakepath\NEOSALUD OC 7334.pdf"
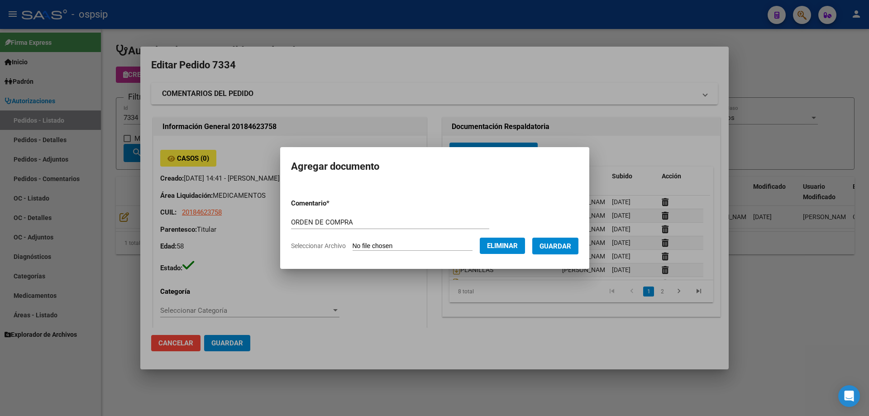
click at [554, 254] on form "Comentario * ORDEN DE COMPRA Comentario Seleccionar Archivo Eliminar Guardar" at bounding box center [434, 224] width 287 height 66
click at [555, 248] on span "Guardar" at bounding box center [555, 246] width 32 height 8
